Goal: Use online tool/utility: Use online tool/utility

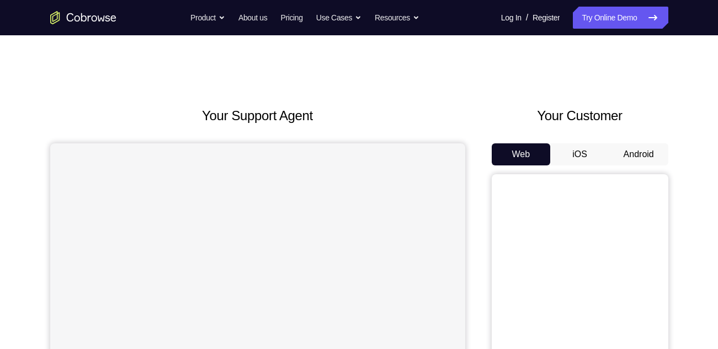
click at [632, 152] on button "Android" at bounding box center [638, 154] width 59 height 22
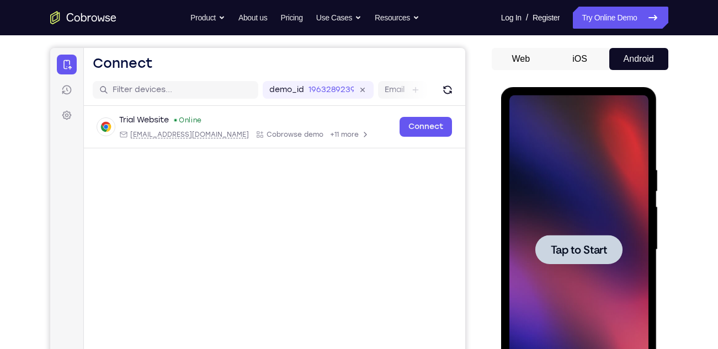
click at [611, 192] on div at bounding box center [578, 249] width 139 height 309
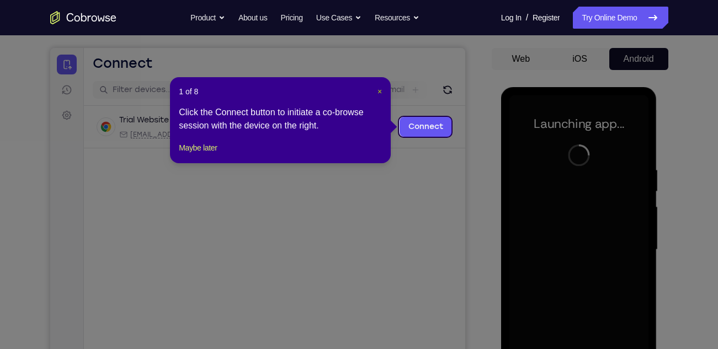
click at [381, 92] on span "×" at bounding box center [379, 91] width 4 height 9
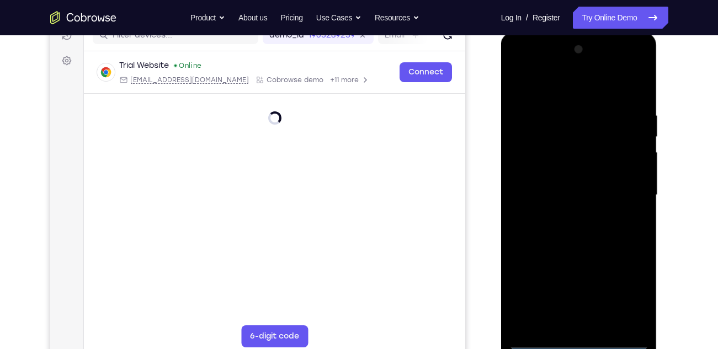
scroll to position [151, 0]
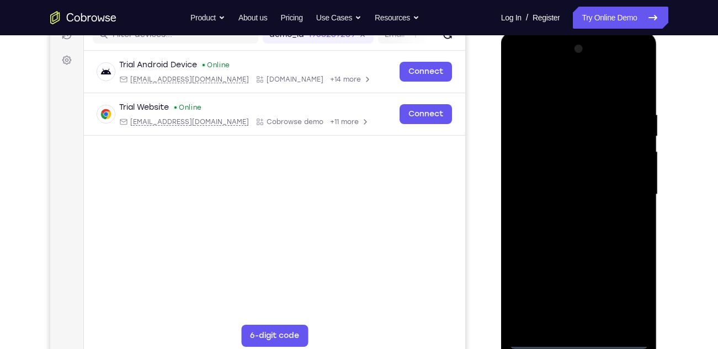
click at [580, 339] on div at bounding box center [578, 194] width 139 height 309
click at [624, 295] on div at bounding box center [578, 194] width 139 height 309
click at [629, 299] on div at bounding box center [578, 194] width 139 height 309
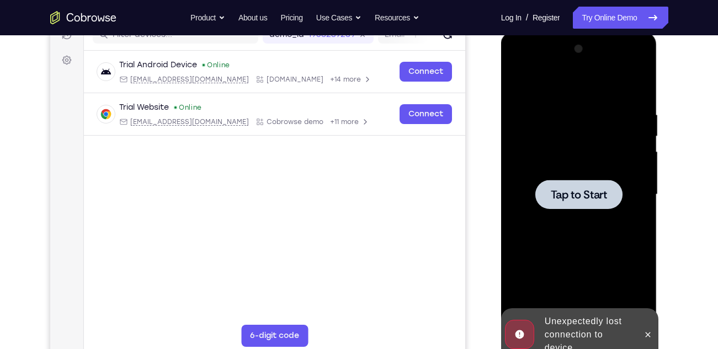
click at [590, 197] on span "Tap to Start" at bounding box center [578, 194] width 56 height 11
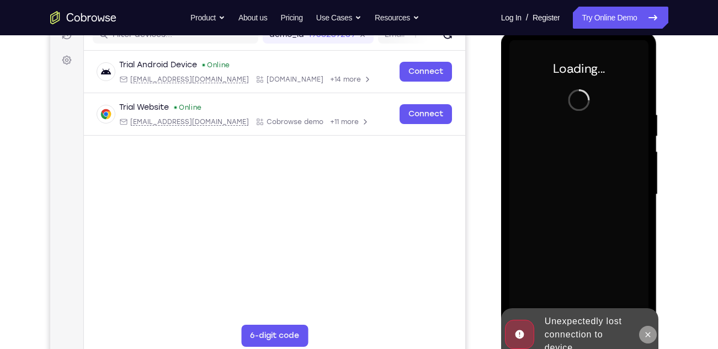
click at [648, 339] on button at bounding box center [648, 335] width 18 height 18
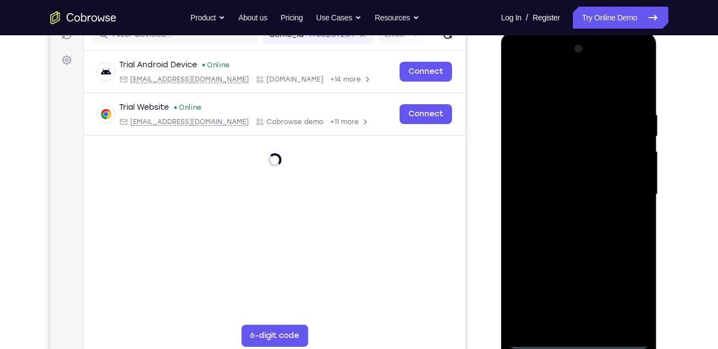
click at [578, 338] on div at bounding box center [578, 194] width 139 height 309
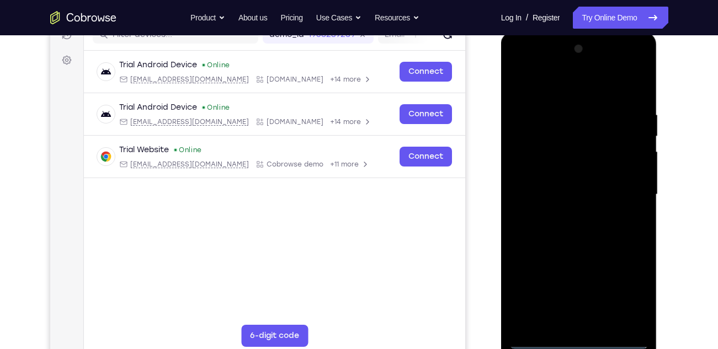
click at [625, 291] on div at bounding box center [578, 194] width 139 height 309
click at [520, 69] on div at bounding box center [578, 194] width 139 height 309
click at [624, 190] on div at bounding box center [578, 194] width 139 height 309
click at [569, 213] on div at bounding box center [578, 194] width 139 height 309
click at [577, 250] on div at bounding box center [578, 194] width 139 height 309
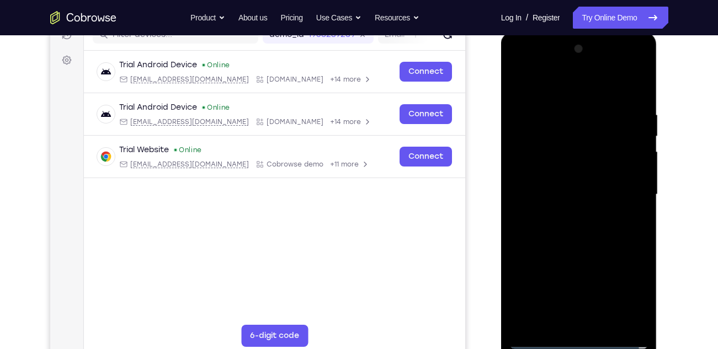
click at [565, 194] on div at bounding box center [578, 194] width 139 height 309
click at [560, 186] on div at bounding box center [578, 194] width 139 height 309
click at [555, 175] on div at bounding box center [578, 194] width 139 height 309
click at [573, 175] on div at bounding box center [578, 194] width 139 height 309
click at [585, 196] on div at bounding box center [578, 194] width 139 height 309
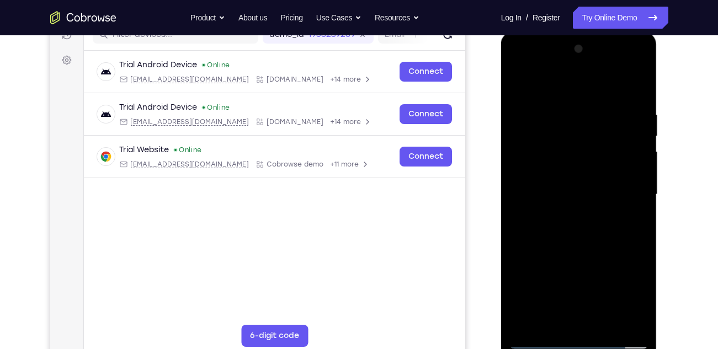
click at [603, 84] on div at bounding box center [578, 194] width 139 height 309
click at [579, 106] on div at bounding box center [578, 194] width 139 height 309
click at [560, 240] on div at bounding box center [578, 194] width 139 height 309
click at [617, 164] on div at bounding box center [578, 194] width 139 height 309
drag, startPoint x: 588, startPoint y: 260, endPoint x: 575, endPoint y: 108, distance: 152.3
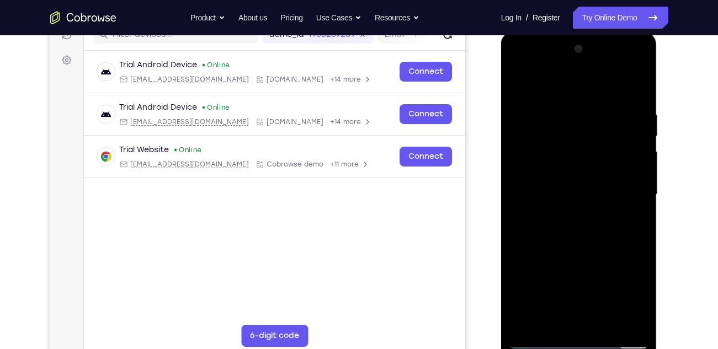
click at [575, 108] on div at bounding box center [578, 194] width 139 height 309
click at [573, 322] on div at bounding box center [578, 194] width 139 height 309
click at [537, 173] on div at bounding box center [578, 194] width 139 height 309
click at [583, 218] on div at bounding box center [578, 194] width 139 height 309
click at [577, 165] on div at bounding box center [578, 194] width 139 height 309
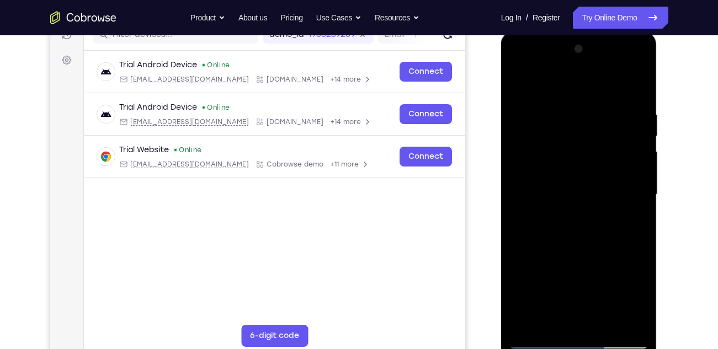
click at [561, 157] on div at bounding box center [578, 194] width 139 height 309
click at [546, 163] on div at bounding box center [578, 194] width 139 height 309
click at [546, 140] on div at bounding box center [578, 194] width 139 height 309
click at [515, 85] on div at bounding box center [578, 194] width 139 height 309
click at [586, 238] on div at bounding box center [578, 194] width 139 height 309
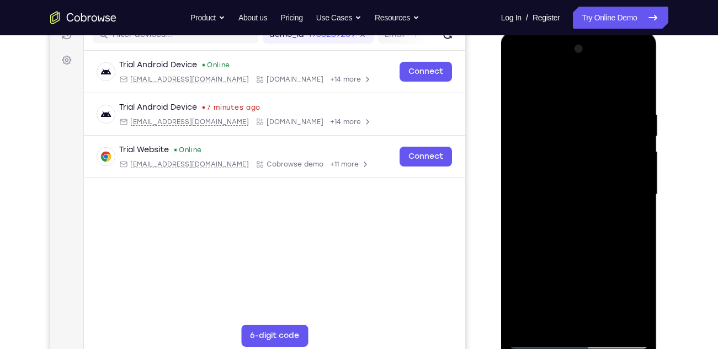
click at [635, 98] on div at bounding box center [578, 194] width 139 height 309
click at [565, 113] on div at bounding box center [578, 194] width 139 height 309
click at [623, 320] on div at bounding box center [578, 194] width 139 height 309
drag, startPoint x: 519, startPoint y: 131, endPoint x: 624, endPoint y: 134, distance: 104.8
click at [624, 134] on div at bounding box center [578, 194] width 139 height 309
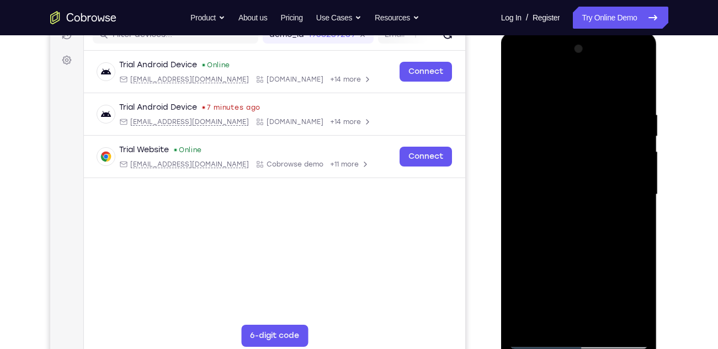
click at [625, 322] on div at bounding box center [578, 194] width 139 height 309
drag, startPoint x: 545, startPoint y: 148, endPoint x: 626, endPoint y: 143, distance: 80.7
click at [626, 143] on div at bounding box center [578, 194] width 139 height 309
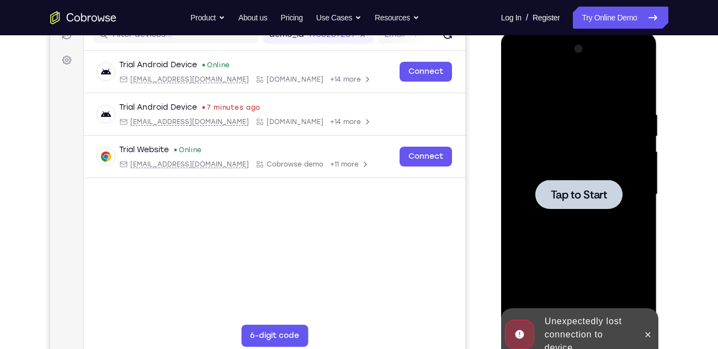
click at [640, 84] on div at bounding box center [578, 194] width 139 height 309
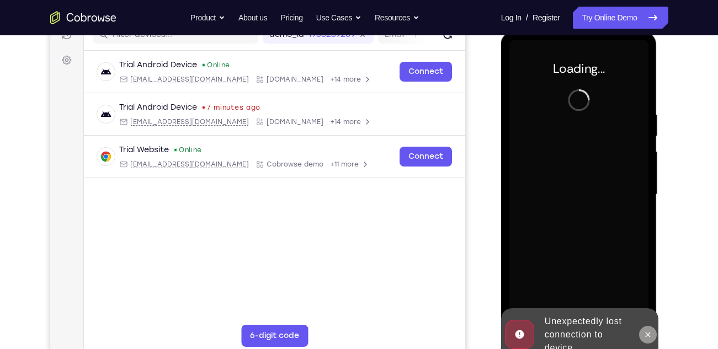
click at [647, 335] on icon at bounding box center [647, 334] width 9 height 9
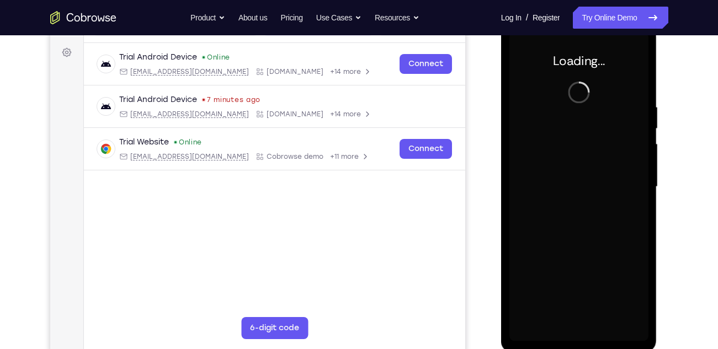
scroll to position [159, 0]
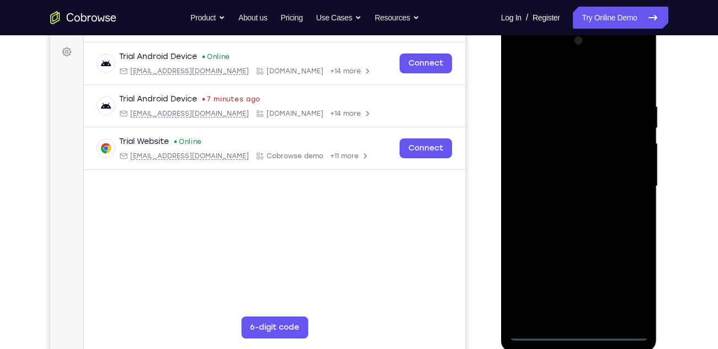
click at [580, 335] on div at bounding box center [578, 186] width 139 height 309
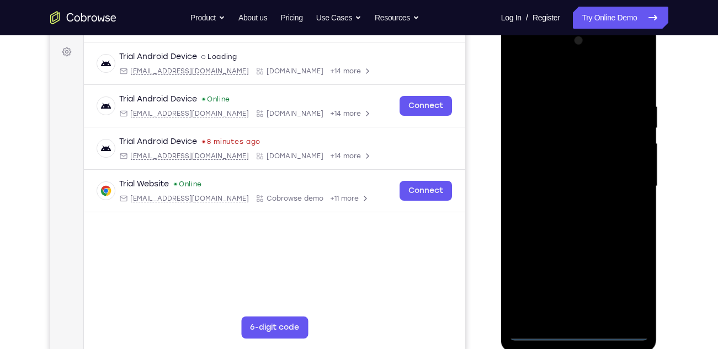
click at [624, 290] on div at bounding box center [578, 186] width 139 height 309
click at [521, 62] on div at bounding box center [578, 186] width 139 height 309
click at [532, 159] on div at bounding box center [578, 186] width 139 height 309
click at [548, 195] on div at bounding box center [578, 186] width 139 height 309
click at [588, 174] on div at bounding box center [578, 186] width 139 height 309
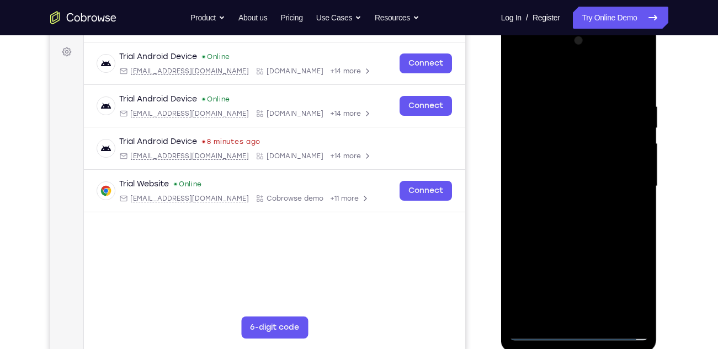
click at [568, 201] on div at bounding box center [578, 186] width 139 height 309
click at [606, 80] on div at bounding box center [578, 186] width 139 height 309
click at [566, 95] on div at bounding box center [578, 186] width 139 height 309
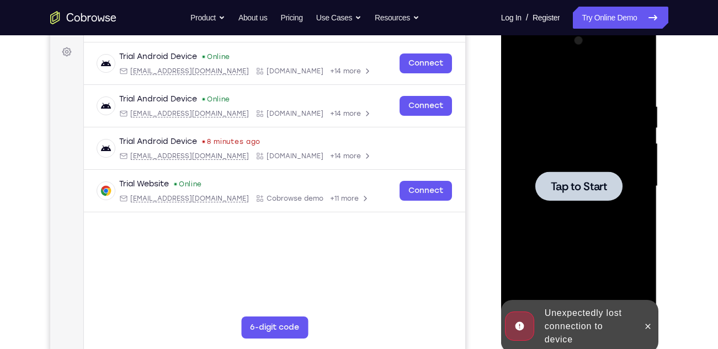
click at [564, 200] on div at bounding box center [578, 186] width 87 height 29
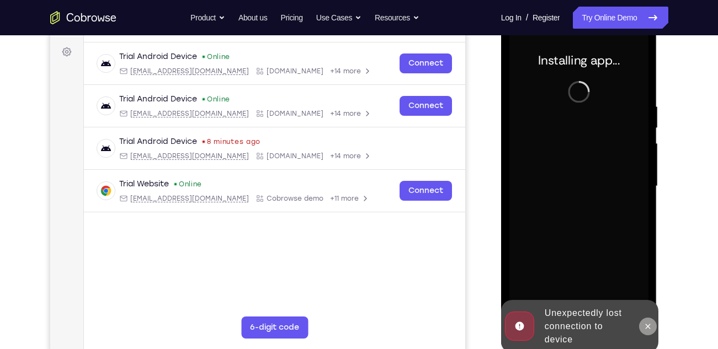
click at [648, 331] on button at bounding box center [648, 327] width 18 height 18
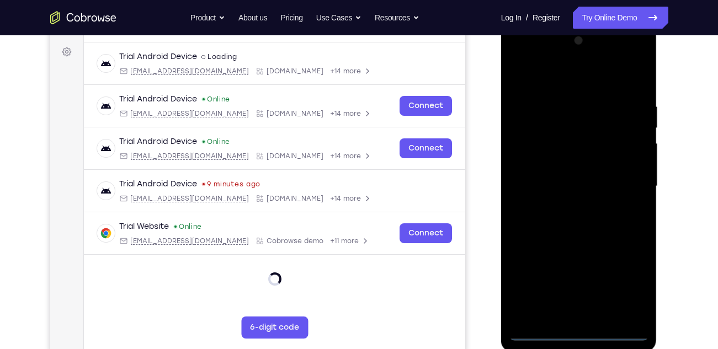
click at [579, 334] on div at bounding box center [578, 186] width 139 height 309
click at [620, 286] on div at bounding box center [578, 186] width 139 height 309
click at [519, 53] on div at bounding box center [578, 186] width 139 height 309
click at [531, 152] on div at bounding box center [578, 186] width 139 height 309
click at [544, 184] on div at bounding box center [578, 186] width 139 height 309
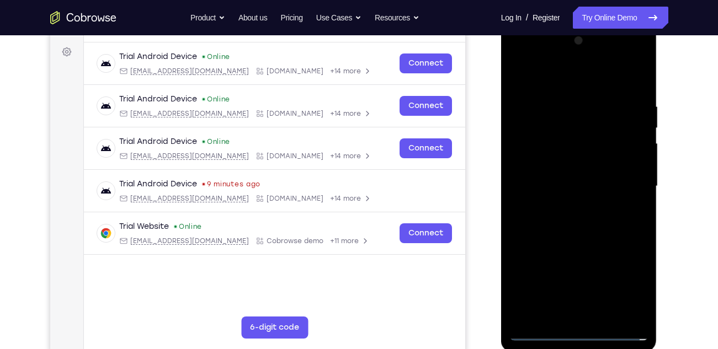
click at [576, 173] on div at bounding box center [578, 186] width 139 height 309
click at [588, 188] on div at bounding box center [578, 186] width 139 height 309
click at [547, 182] on div at bounding box center [578, 186] width 139 height 309
click at [607, 79] on div at bounding box center [578, 186] width 139 height 309
click at [570, 94] on div at bounding box center [578, 186] width 139 height 309
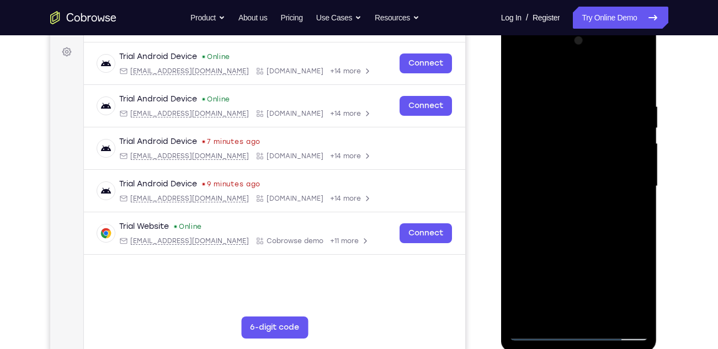
click at [590, 232] on div at bounding box center [578, 186] width 139 height 309
click at [598, 221] on div at bounding box center [578, 186] width 139 height 309
click at [613, 94] on div at bounding box center [578, 186] width 139 height 309
click at [523, 78] on div at bounding box center [578, 186] width 139 height 309
click at [575, 157] on div at bounding box center [578, 186] width 139 height 309
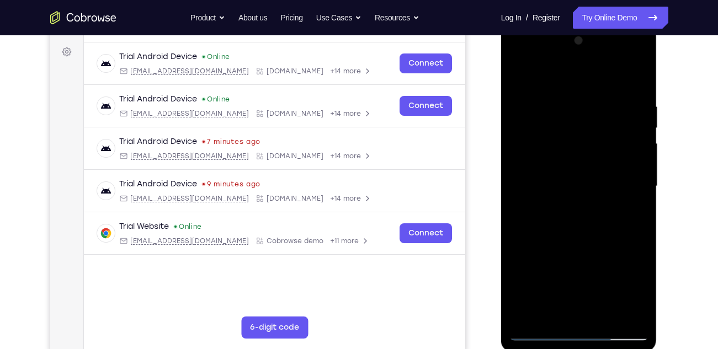
click at [616, 315] on div at bounding box center [578, 186] width 139 height 309
click at [636, 191] on div at bounding box center [578, 186] width 139 height 309
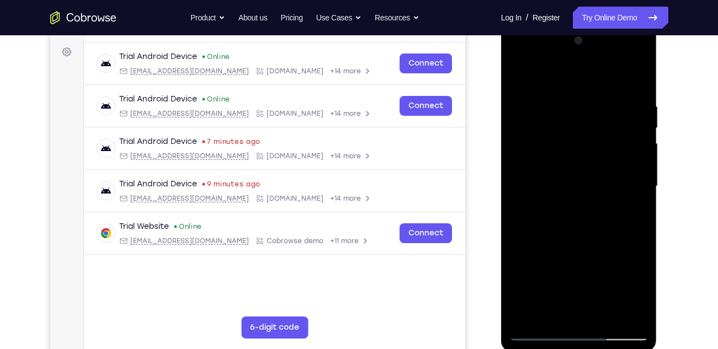
click at [636, 191] on div at bounding box center [578, 186] width 139 height 309
click at [618, 309] on div at bounding box center [578, 186] width 139 height 309
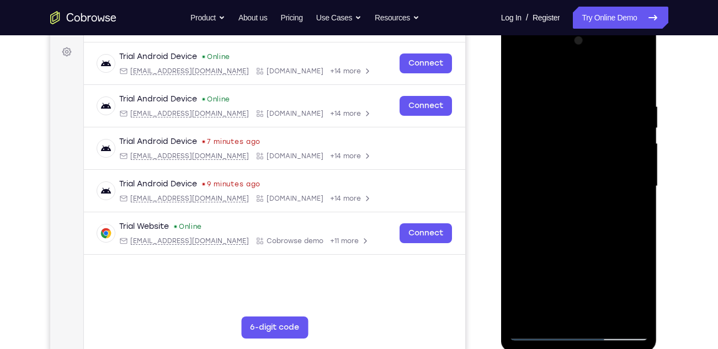
click at [638, 196] on div at bounding box center [578, 186] width 139 height 309
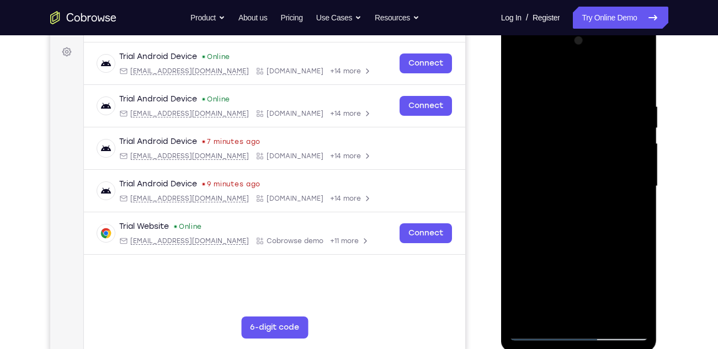
click at [638, 196] on div at bounding box center [578, 186] width 139 height 309
click at [640, 85] on div at bounding box center [578, 186] width 139 height 309
drag, startPoint x: 603, startPoint y: 252, endPoint x: 595, endPoint y: 111, distance: 140.9
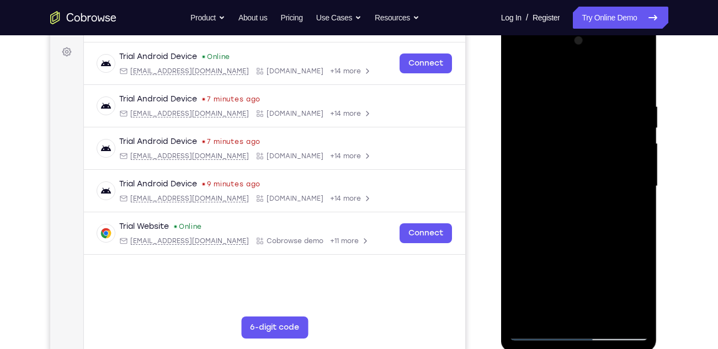
click at [595, 111] on div at bounding box center [578, 186] width 139 height 309
drag, startPoint x: 602, startPoint y: 261, endPoint x: 595, endPoint y: 197, distance: 64.9
click at [595, 197] on div at bounding box center [578, 186] width 139 height 309
drag, startPoint x: 595, startPoint y: 276, endPoint x: 593, endPoint y: 212, distance: 64.6
click at [593, 212] on div at bounding box center [578, 186] width 139 height 309
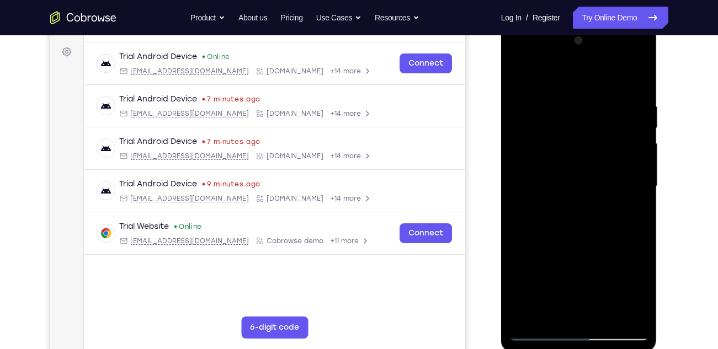
drag, startPoint x: 589, startPoint y: 290, endPoint x: 586, endPoint y: 164, distance: 125.2
click at [586, 164] on div at bounding box center [578, 186] width 139 height 309
drag, startPoint x: 584, startPoint y: 267, endPoint x: 559, endPoint y: 99, distance: 169.4
click at [559, 99] on div at bounding box center [578, 186] width 139 height 309
drag, startPoint x: 581, startPoint y: 274, endPoint x: 576, endPoint y: 99, distance: 174.9
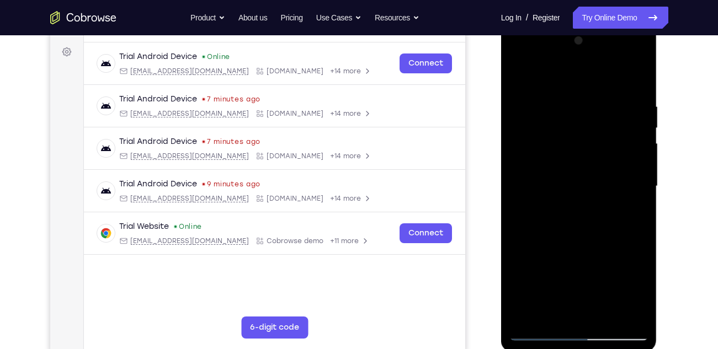
click at [576, 99] on div at bounding box center [578, 186] width 139 height 309
drag, startPoint x: 586, startPoint y: 286, endPoint x: 579, endPoint y: 115, distance: 171.7
click at [579, 115] on div at bounding box center [578, 186] width 139 height 309
drag, startPoint x: 597, startPoint y: 280, endPoint x: 586, endPoint y: 119, distance: 161.4
click at [586, 119] on div at bounding box center [578, 186] width 139 height 309
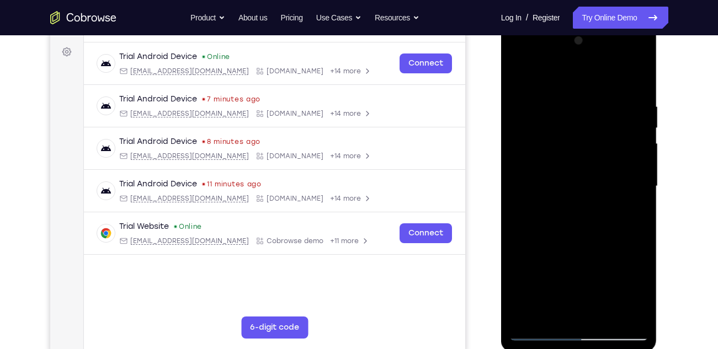
drag, startPoint x: 601, startPoint y: 267, endPoint x: 595, endPoint y: 114, distance: 152.9
click at [595, 114] on div at bounding box center [578, 186] width 139 height 309
drag, startPoint x: 604, startPoint y: 287, endPoint x: 598, endPoint y: 131, distance: 156.2
click at [598, 131] on div at bounding box center [578, 186] width 139 height 309
drag, startPoint x: 601, startPoint y: 280, endPoint x: 592, endPoint y: 113, distance: 166.8
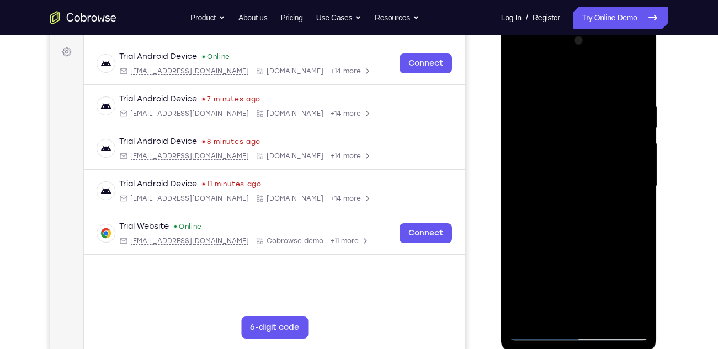
click at [592, 113] on div at bounding box center [578, 186] width 139 height 309
